Goal: Task Accomplishment & Management: Manage account settings

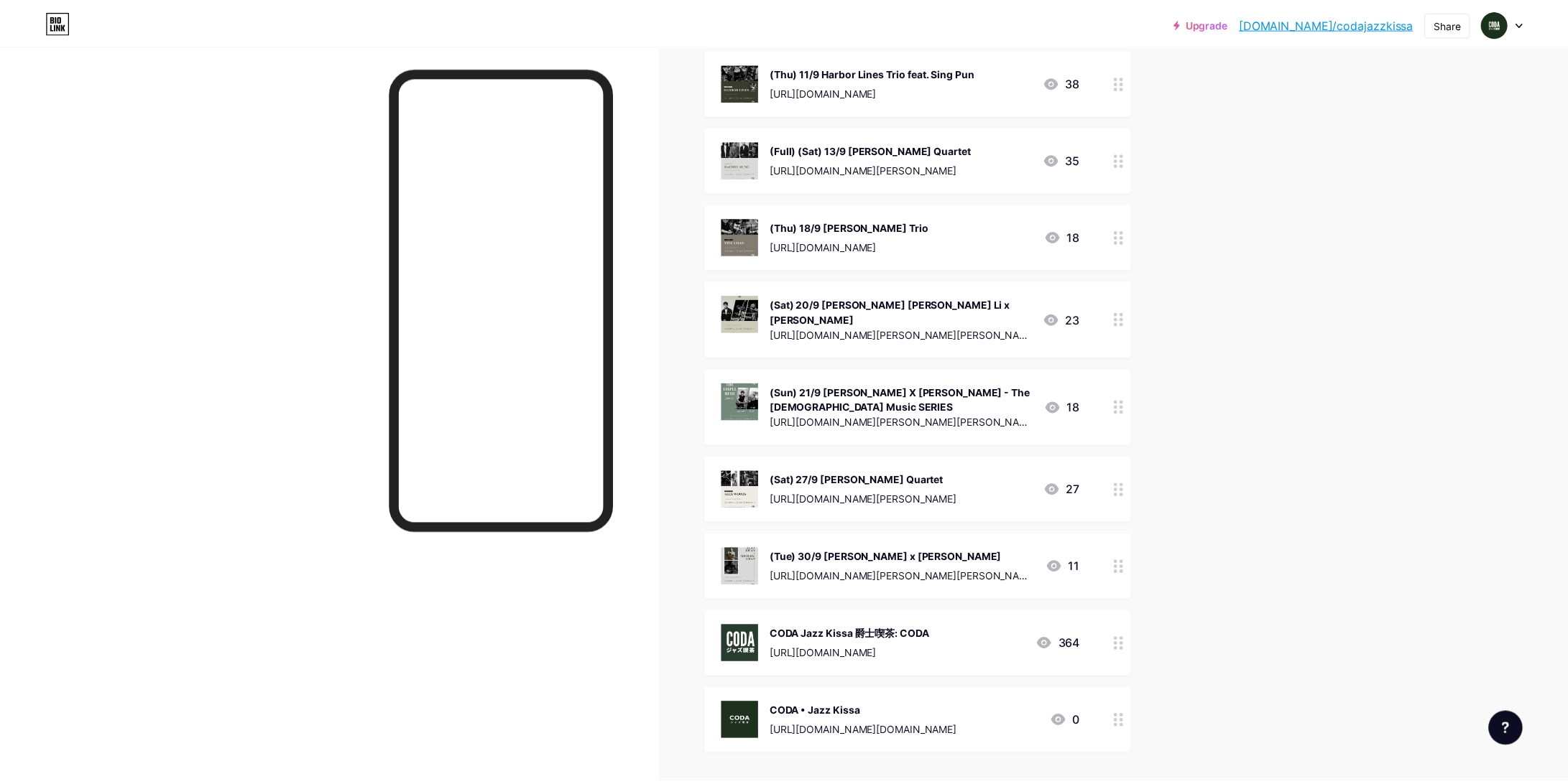
scroll to position [131, 0]
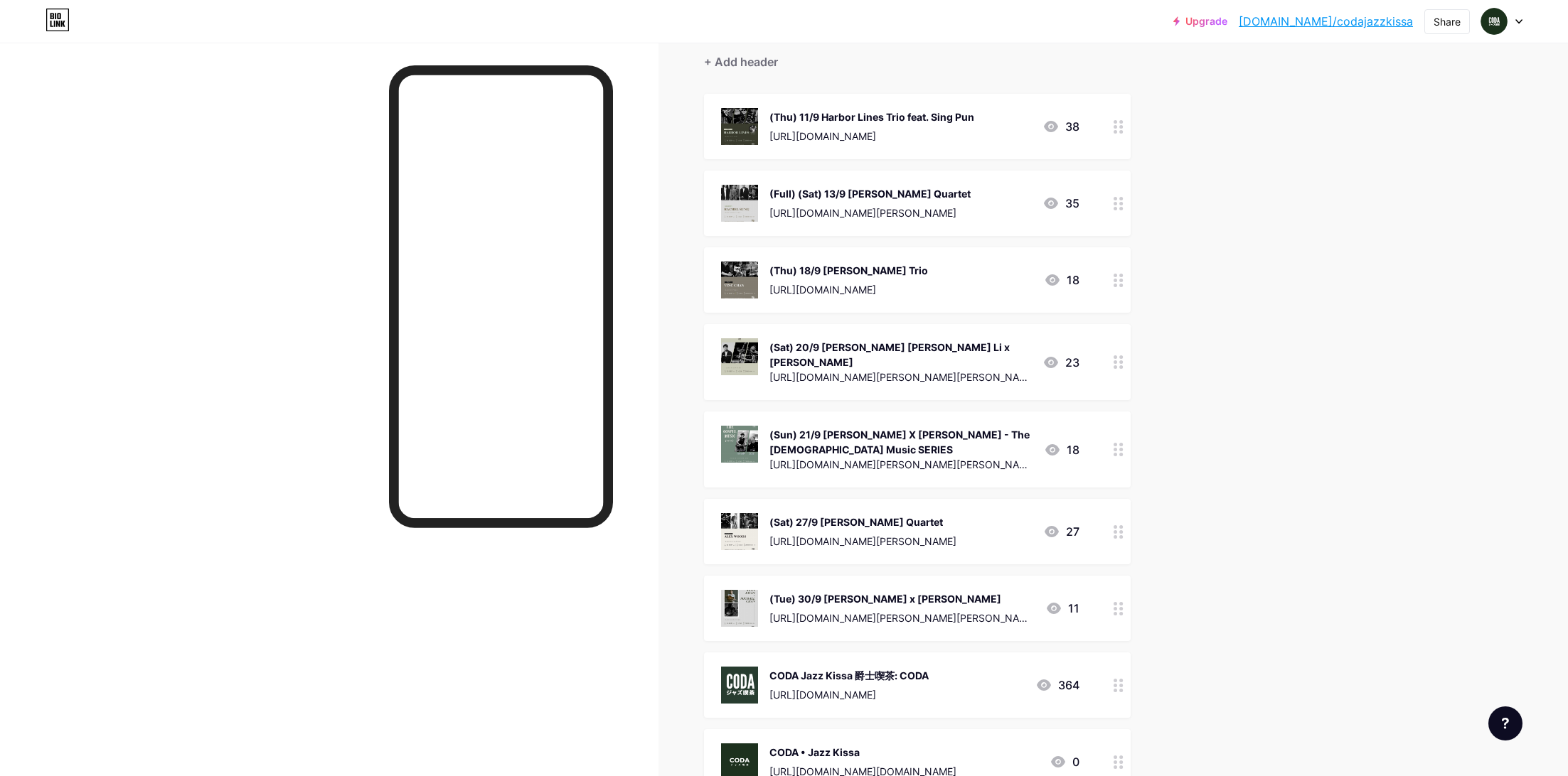
click at [1118, 140] on div at bounding box center [1118, 127] width 24 height 65
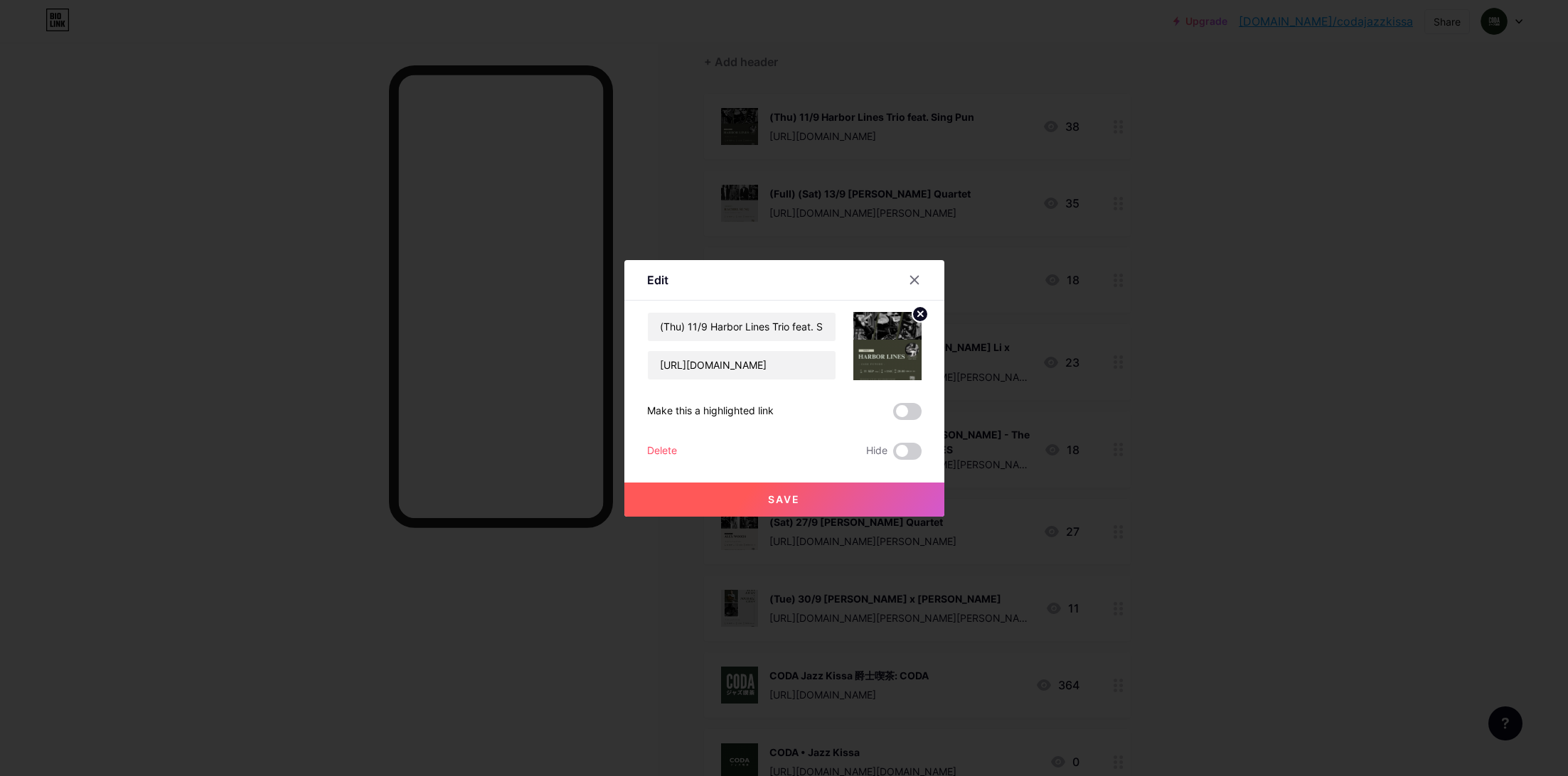
click at [664, 451] on div "Delete" at bounding box center [662, 451] width 30 height 17
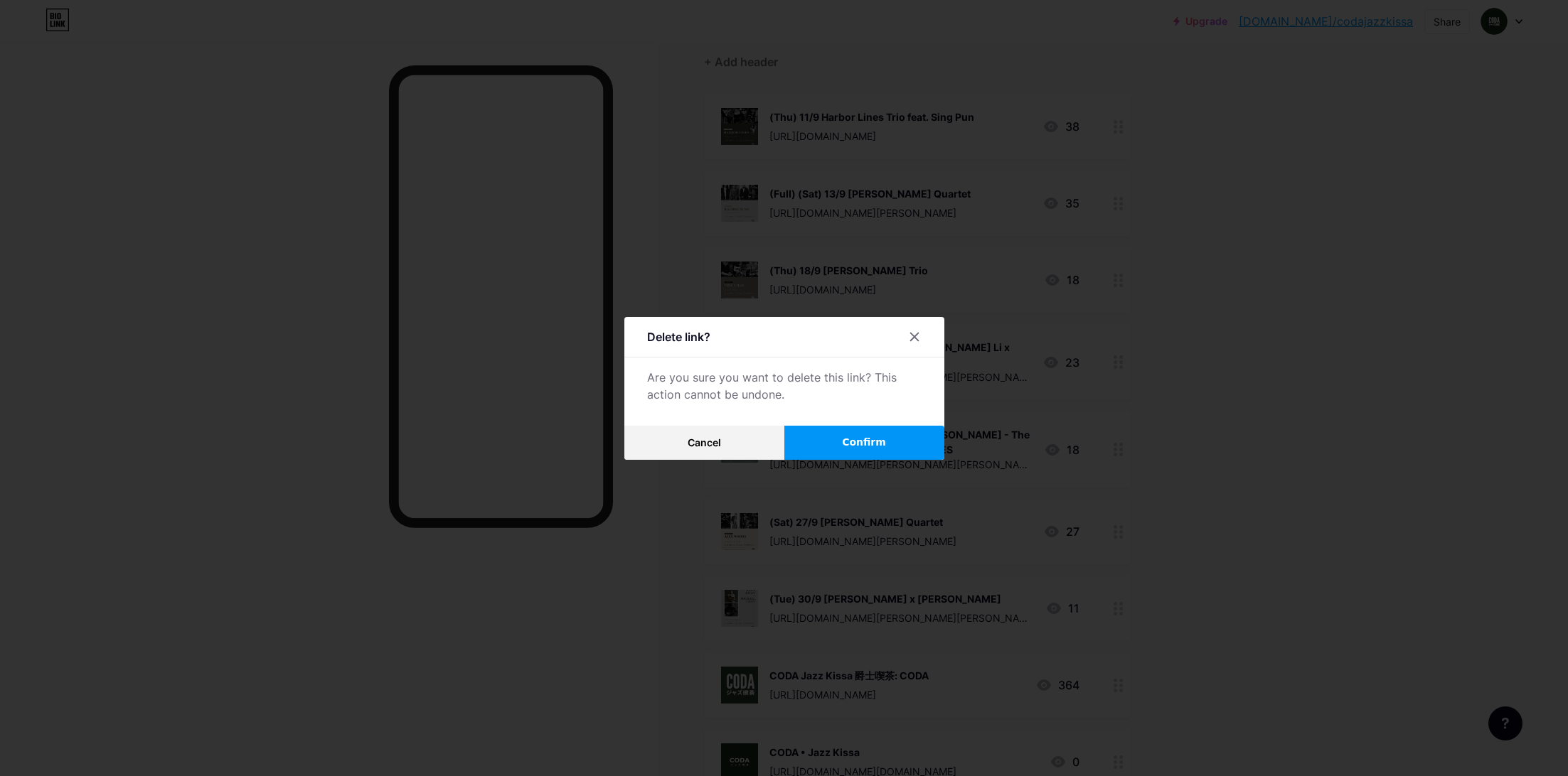
click at [862, 449] on span "Confirm" at bounding box center [863, 442] width 44 height 15
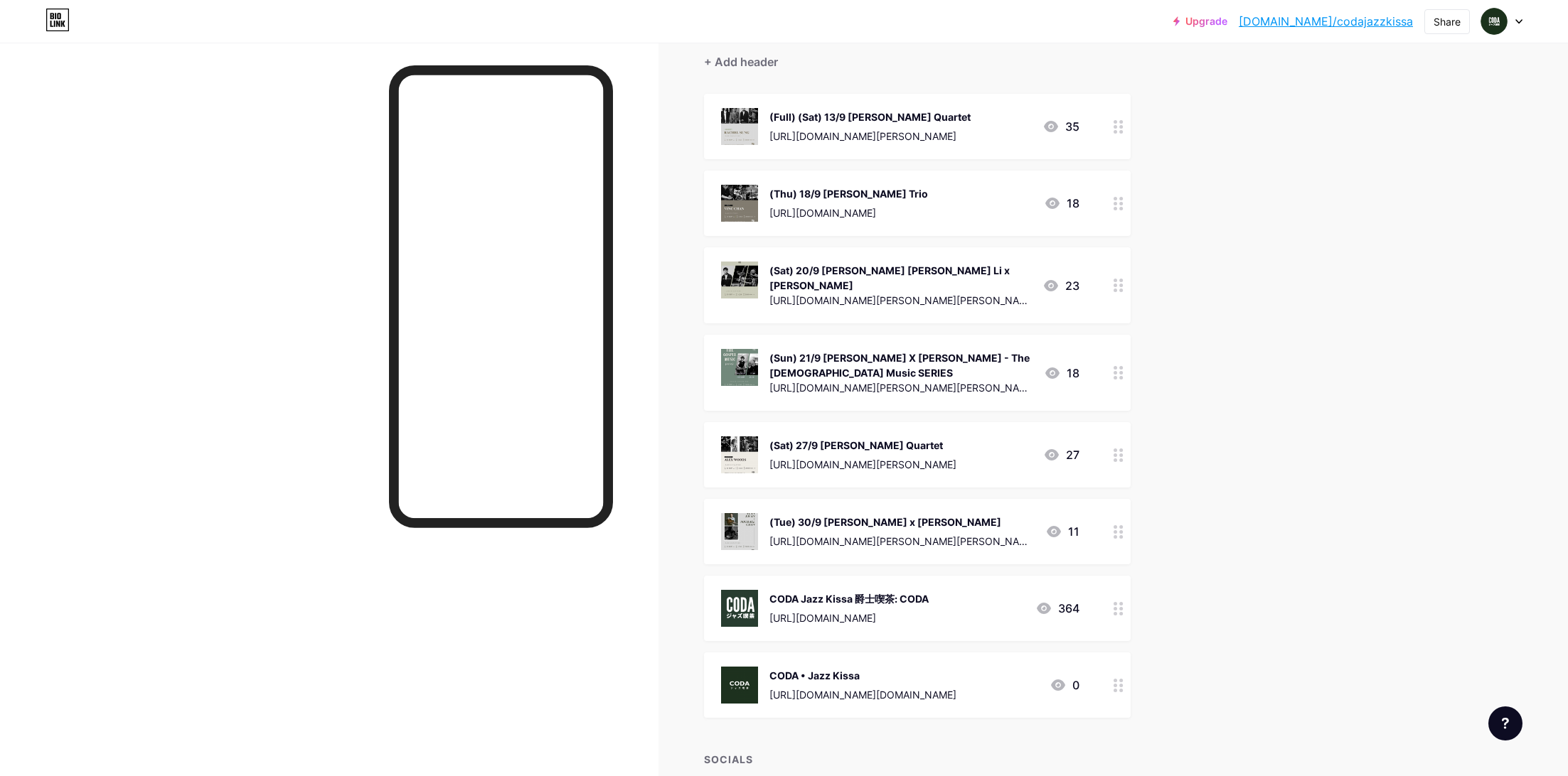
click at [1111, 276] on div at bounding box center [1118, 285] width 24 height 76
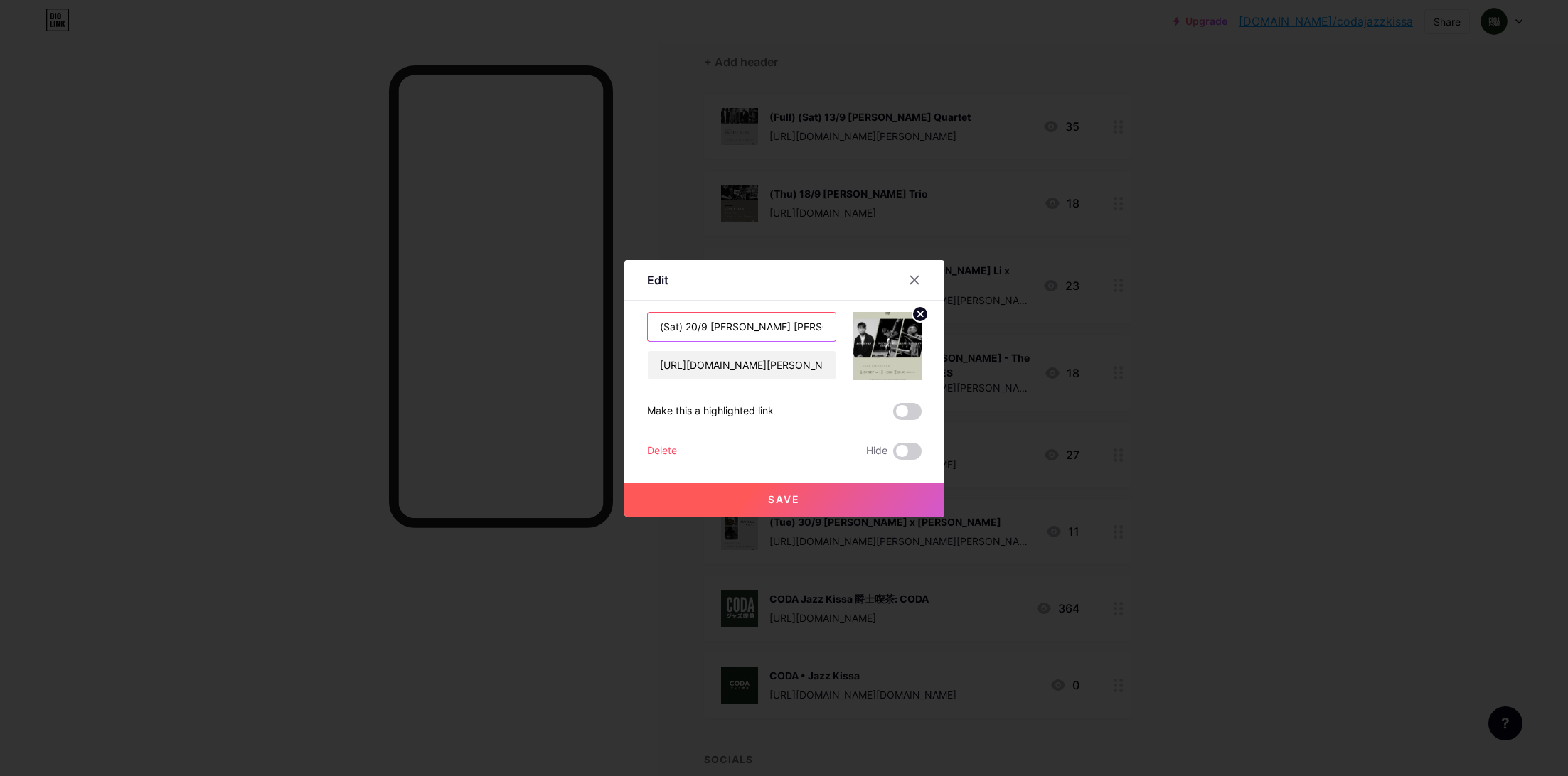
click at [655, 326] on input "(Sat) 20/9 [PERSON_NAME] [PERSON_NAME] Li x [PERSON_NAME]" at bounding box center [741, 326] width 188 height 29
type input "(full)(Sat) 20/9 [PERSON_NAME] [PERSON_NAME] Li x [PERSON_NAME]"
click at [787, 500] on span "Save" at bounding box center [784, 499] width 32 height 12
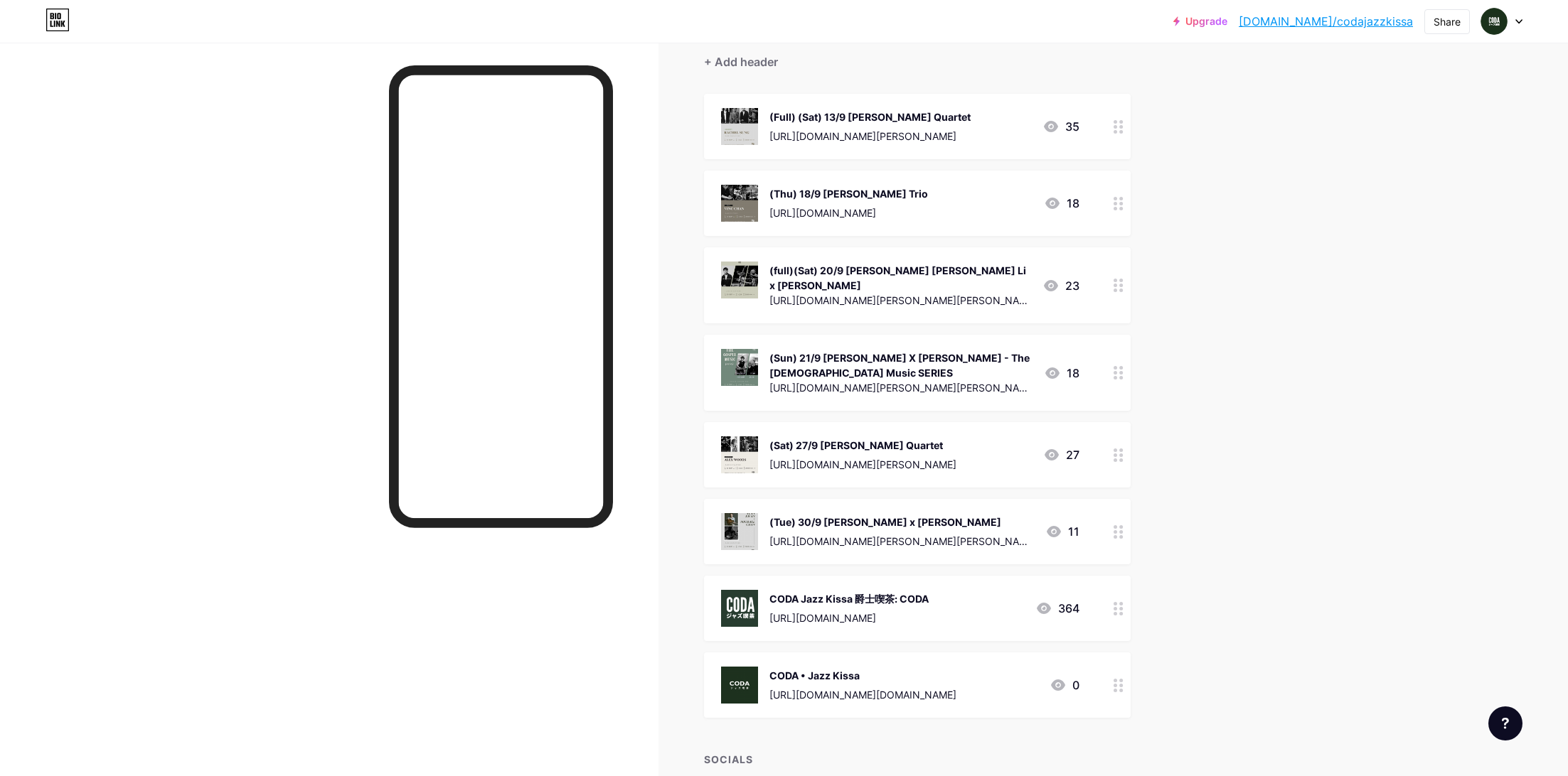
click at [1103, 289] on div "(full)(Sat) 20/9 [PERSON_NAME] [PERSON_NAME] Li x [PERSON_NAME] [URL][DOMAIN_NA…" at bounding box center [917, 285] width 427 height 76
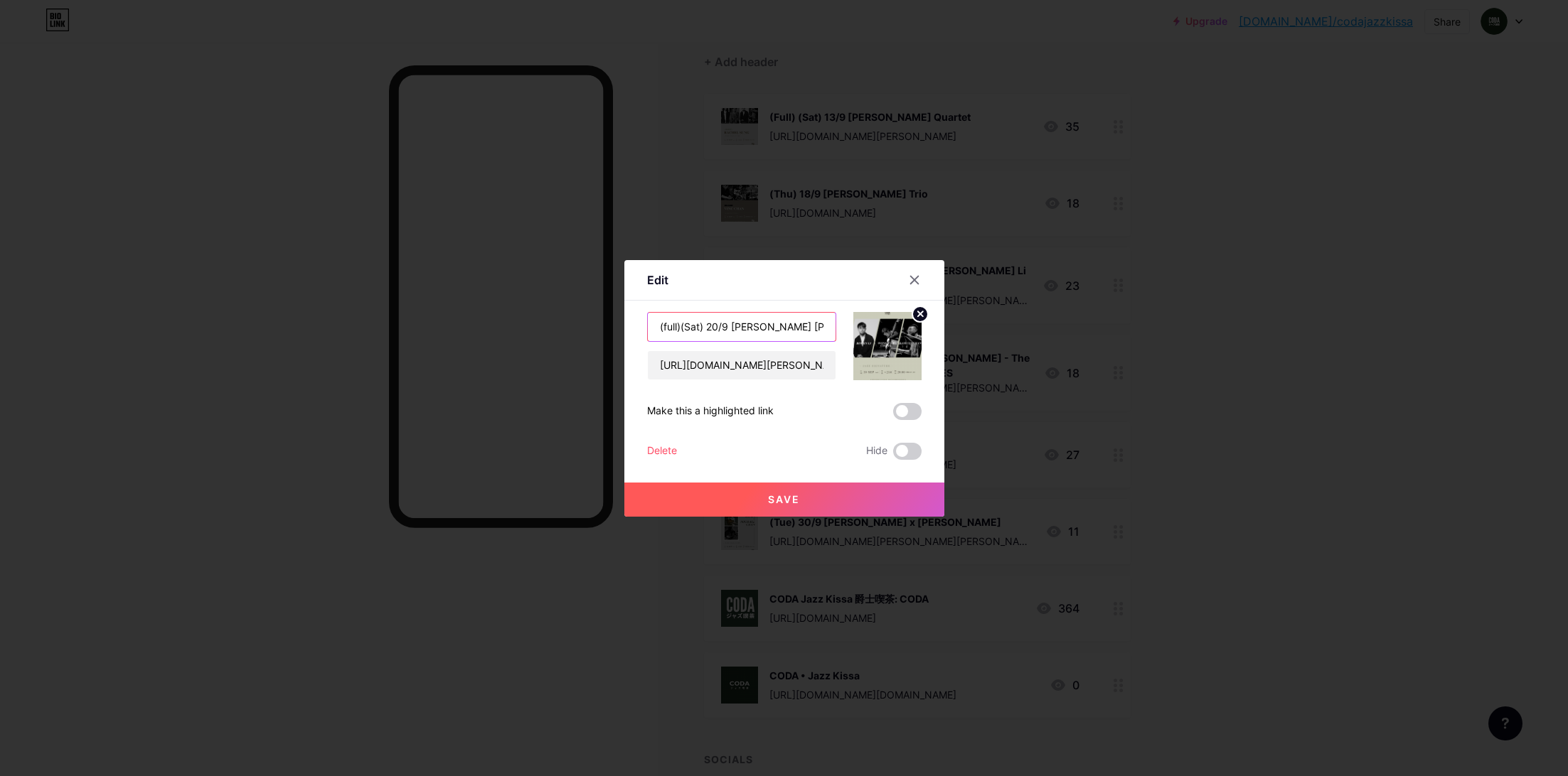
click at [664, 329] on input "(full)(Sat) 20/9 [PERSON_NAME] [PERSON_NAME] Li x [PERSON_NAME]" at bounding box center [741, 326] width 188 height 29
type input "(Full)(Sat) 20/9 [PERSON_NAME] [PERSON_NAME] Li x [PERSON_NAME]"
click at [810, 504] on button "Save" at bounding box center [784, 499] width 320 height 34
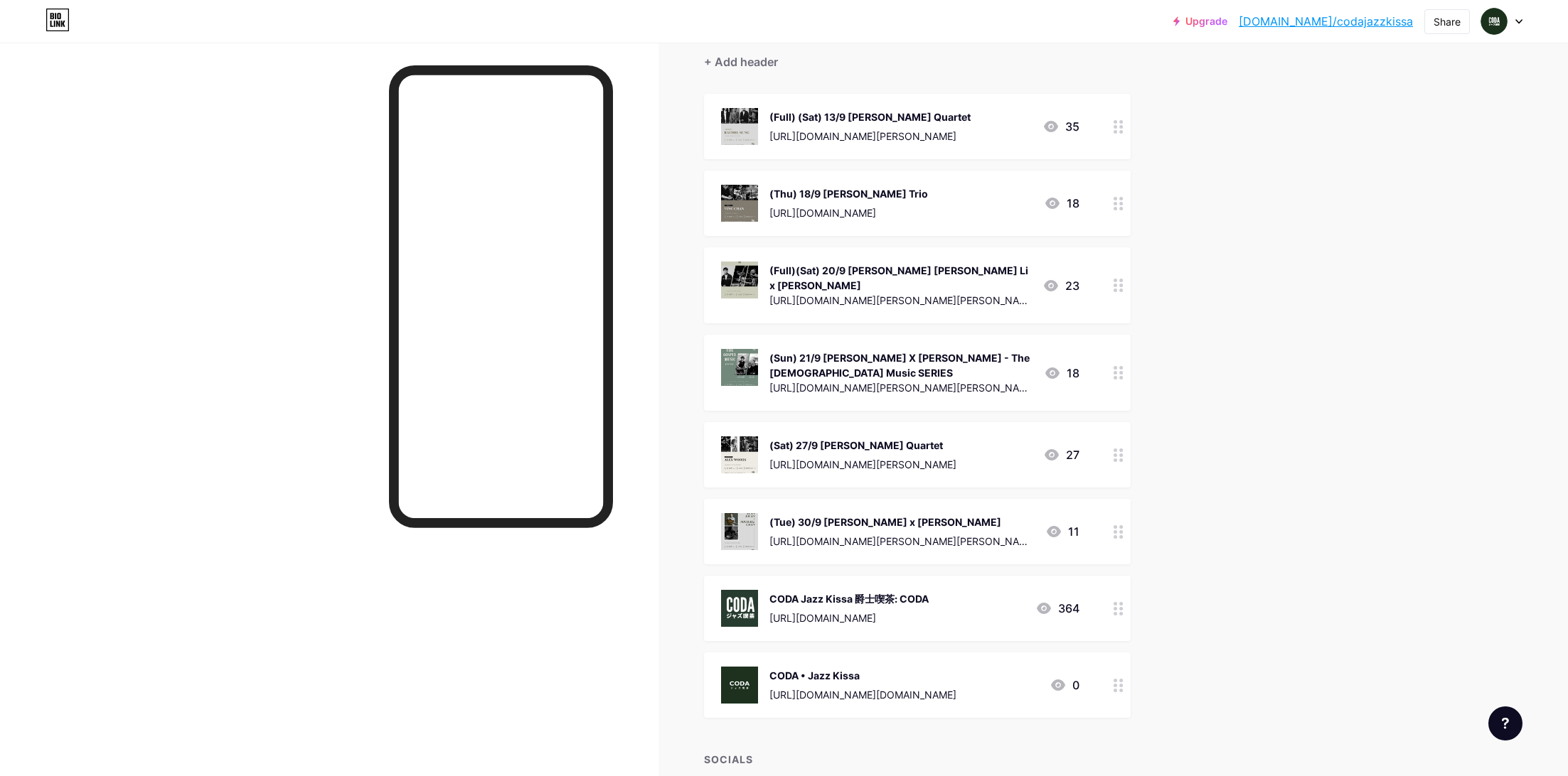
click at [1340, 306] on div "Upgrade [DOMAIN_NAME]/codaja... [DOMAIN_NAME]/codajazzkissa Share Switch accoun…" at bounding box center [784, 376] width 1568 height 1013
click at [1356, 245] on div "Upgrade [DOMAIN_NAME]/codaja... [DOMAIN_NAME]/codajazzkissa Share Switch accoun…" at bounding box center [784, 376] width 1568 height 1013
